Goal: Task Accomplishment & Management: Manage account settings

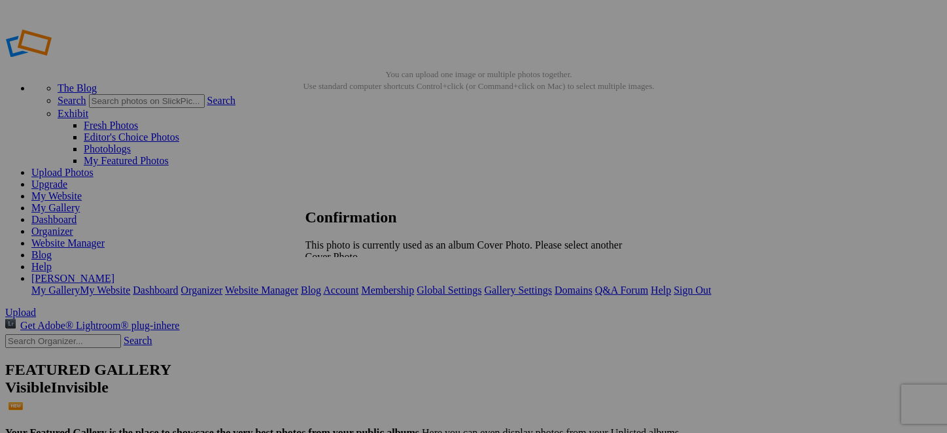
click at [349, 273] on span "OK" at bounding box center [341, 278] width 15 height 11
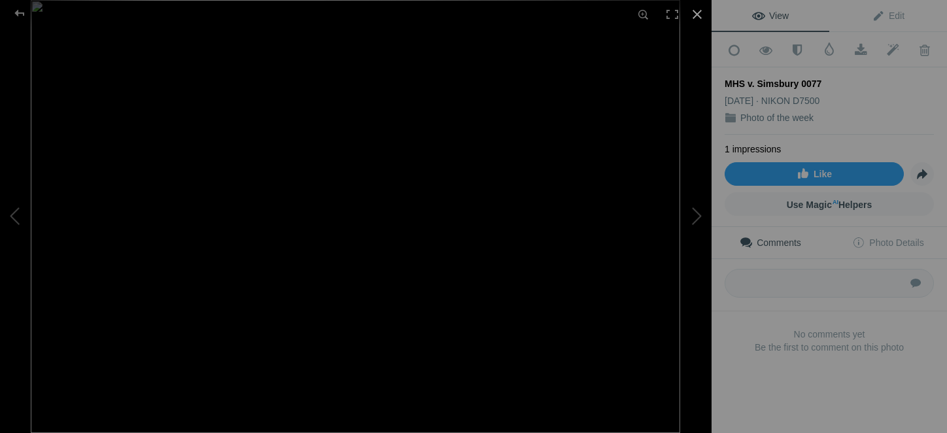
click at [698, 12] on div at bounding box center [697, 14] width 29 height 29
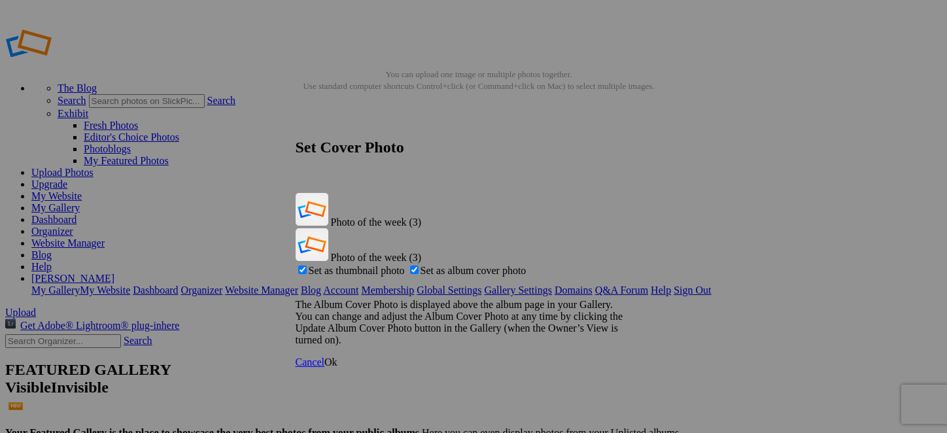
click at [337, 356] on span "Ok" at bounding box center [330, 361] width 13 height 11
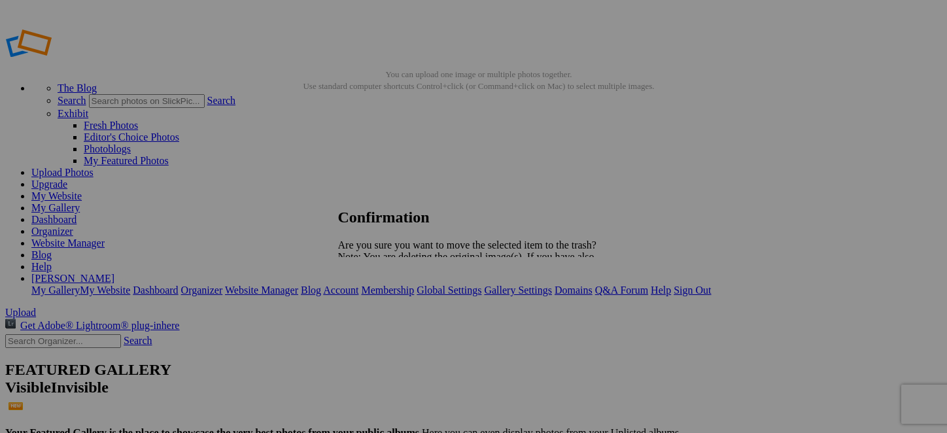
click at [382, 300] on span "Yes" at bounding box center [374, 302] width 15 height 11
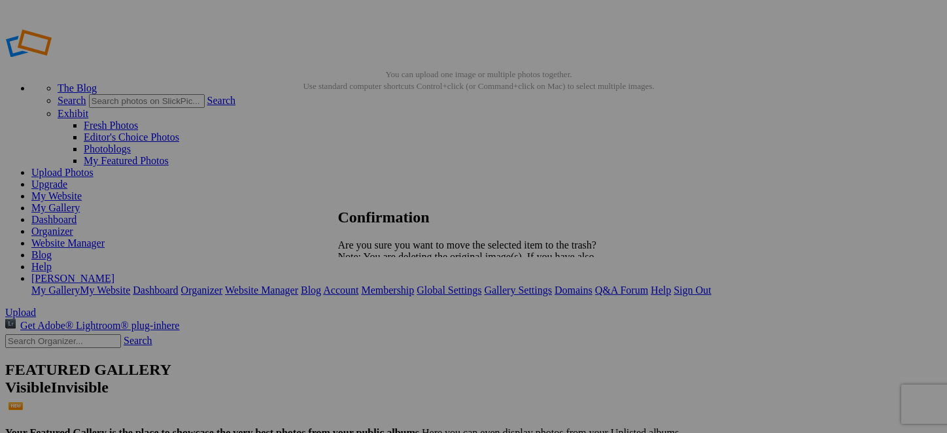
click at [382, 304] on span "Yes" at bounding box center [374, 302] width 15 height 11
